Goal: Check status

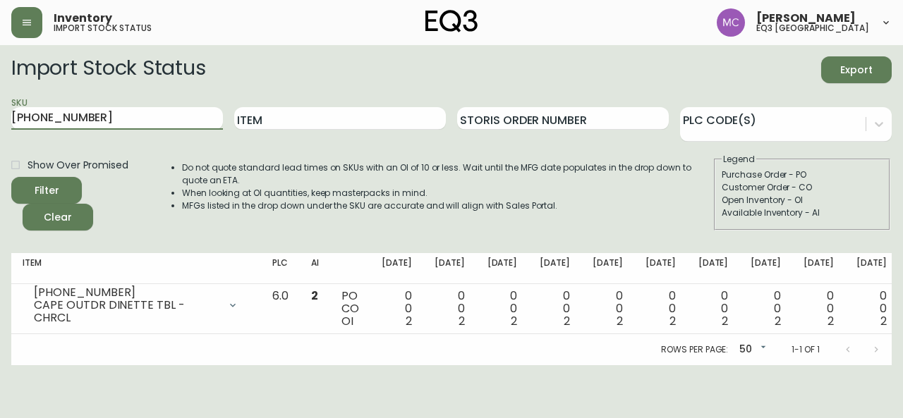
drag, startPoint x: 99, startPoint y: 119, endPoint x: 0, endPoint y: 109, distance: 100.0
click at [0, 109] on main "Import Stock Status Export SKU [PHONE_NUMBER] Item Storis Order Number PLC Code…" at bounding box center [451, 205] width 903 height 320
type input "7020-042-1-B"
click at [11, 177] on button "Filter" at bounding box center [46, 190] width 71 height 27
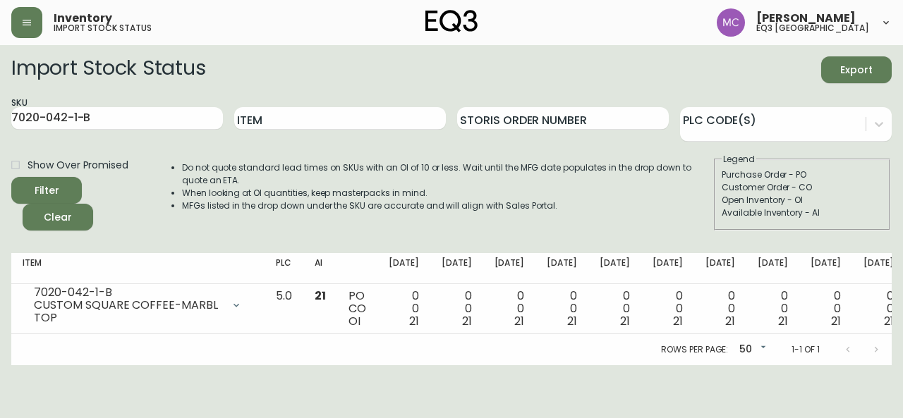
click at [857, 203] on div "Open Inventory - OI" at bounding box center [801, 200] width 161 height 13
drag, startPoint x: 94, startPoint y: 118, endPoint x: 0, endPoint y: 113, distance: 94.7
click at [0, 113] on main "Import Stock Status Export SKU 7020-042-1-B Item Storis Order Number PLC Code(s…" at bounding box center [451, 205] width 903 height 320
click at [11, 177] on button "Filter" at bounding box center [46, 190] width 71 height 27
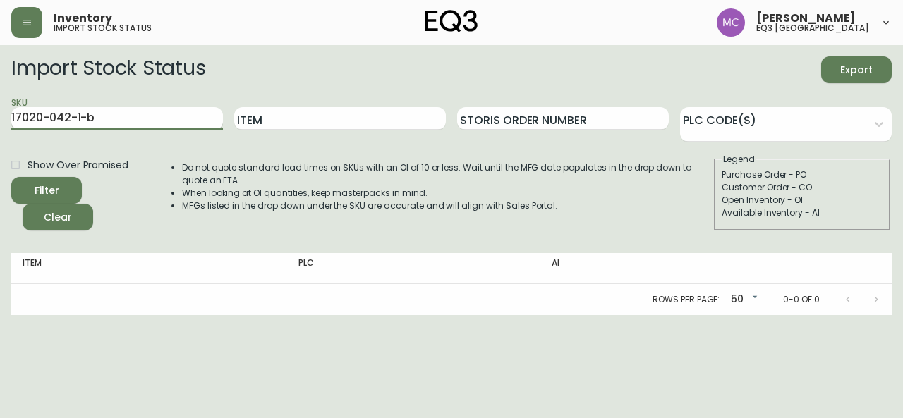
click at [14, 115] on input "17020-042-1-b" at bounding box center [117, 118] width 212 height 23
click at [11, 177] on button "Filter" at bounding box center [46, 190] width 71 height 27
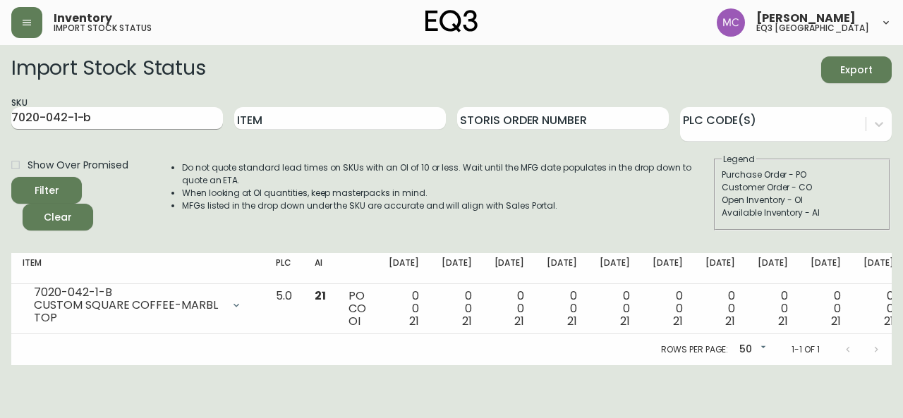
click at [99, 123] on input "7020-042-1-b" at bounding box center [117, 118] width 212 height 23
click at [11, 177] on button "Filter" at bounding box center [46, 190] width 71 height 27
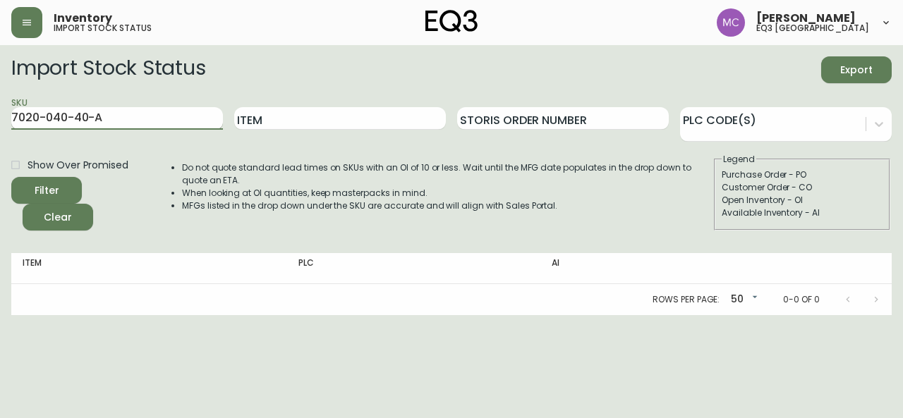
click at [90, 115] on input "7020-040-40-A" at bounding box center [117, 118] width 212 height 23
click at [90, 115] on input "7020-040-40A" at bounding box center [117, 118] width 212 height 23
click at [11, 177] on button "Filter" at bounding box center [46, 190] width 71 height 27
click at [90, 116] on input "7020-040-40-A" at bounding box center [117, 118] width 212 height 23
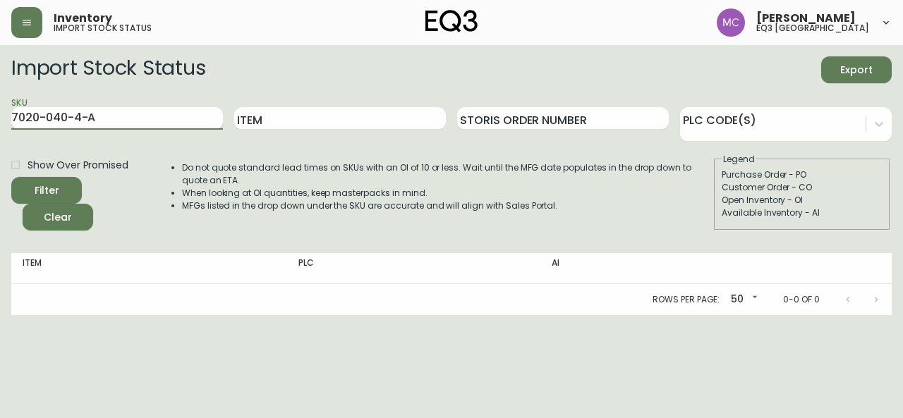
type input "7020-040-4-A"
click at [11, 177] on button "Filter" at bounding box center [46, 190] width 71 height 27
